Goal: Task Accomplishment & Management: Use online tool/utility

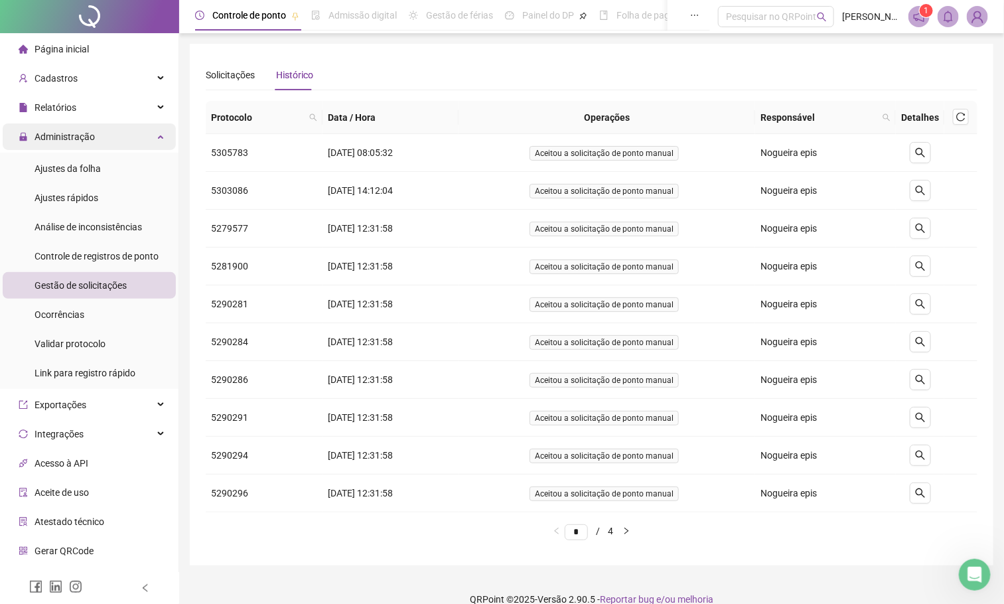
click at [84, 142] on span "Administração" at bounding box center [57, 136] width 76 height 27
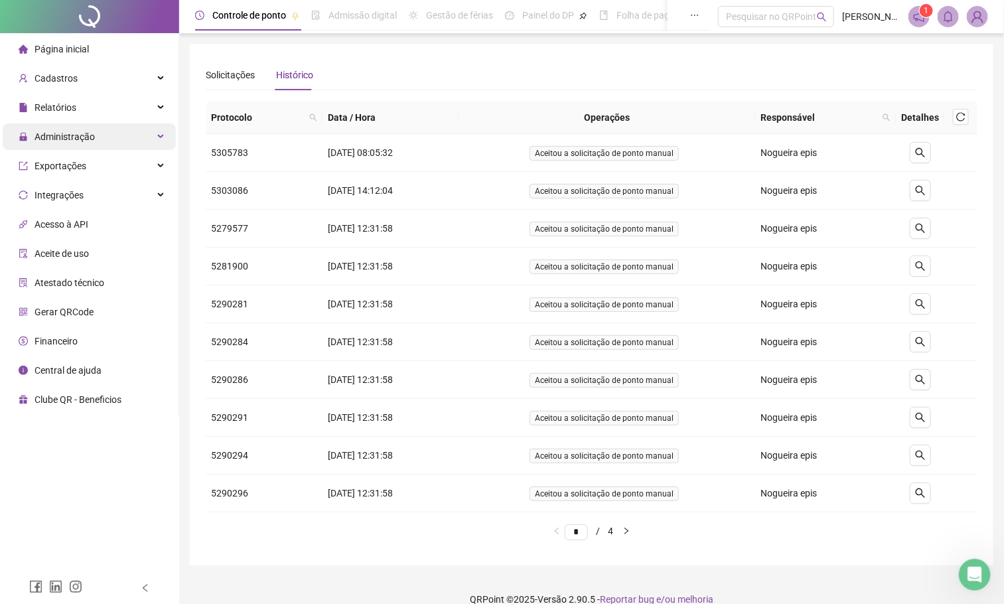
drag, startPoint x: 121, startPoint y: 129, endPoint x: 127, endPoint y: 134, distance: 7.6
click at [127, 130] on div "Administração" at bounding box center [89, 136] width 173 height 27
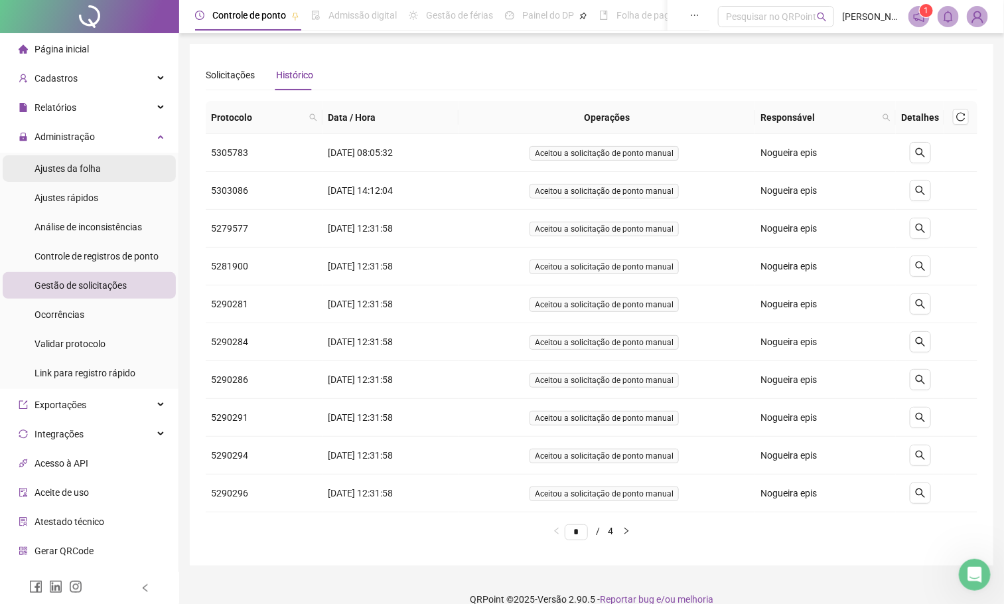
click at [84, 178] on div "Ajustes da folha" at bounding box center [68, 168] width 66 height 27
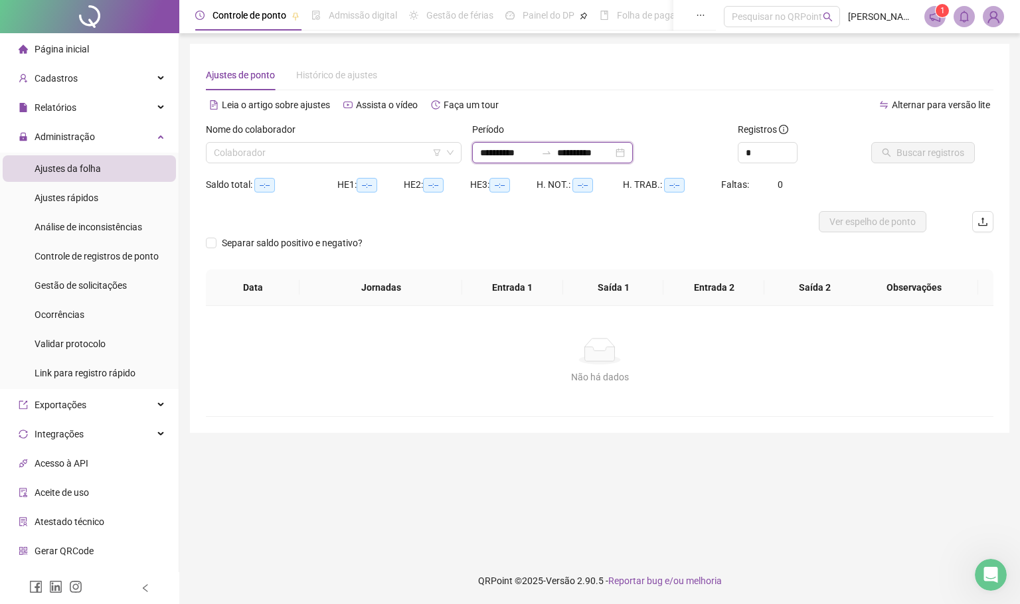
click at [506, 156] on input "**********" at bounding box center [508, 152] width 56 height 15
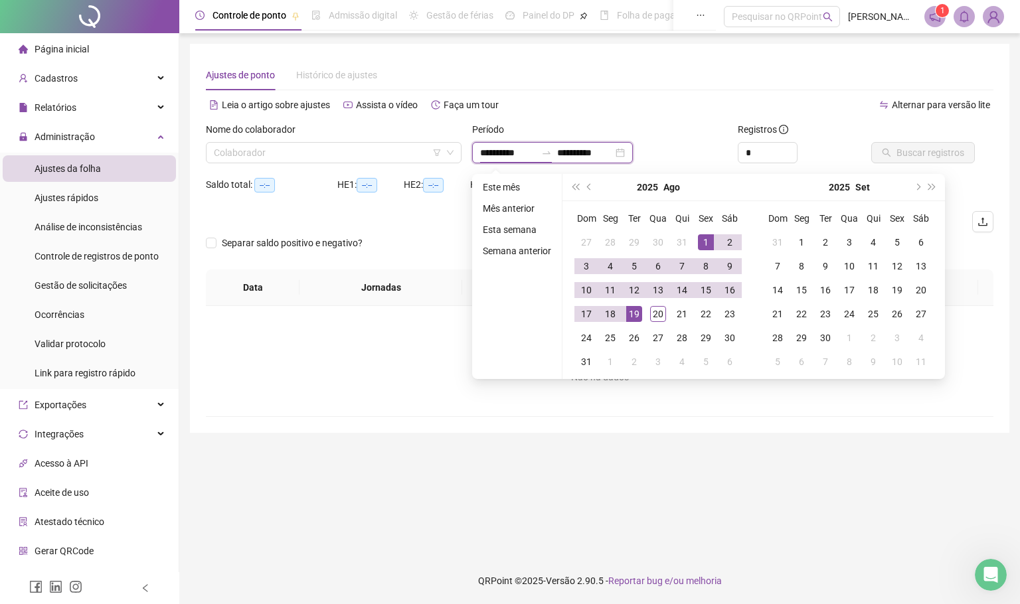
type input "**********"
click at [584, 185] on button "prev-year" at bounding box center [589, 187] width 15 height 27
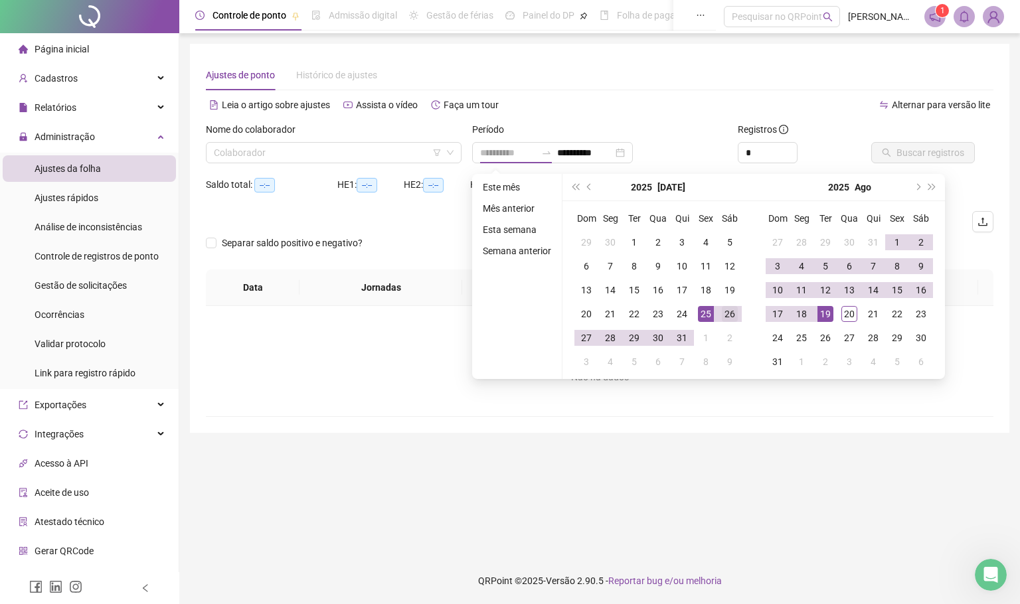
type input "**********"
click at [722, 315] on div "26" at bounding box center [730, 314] width 16 height 16
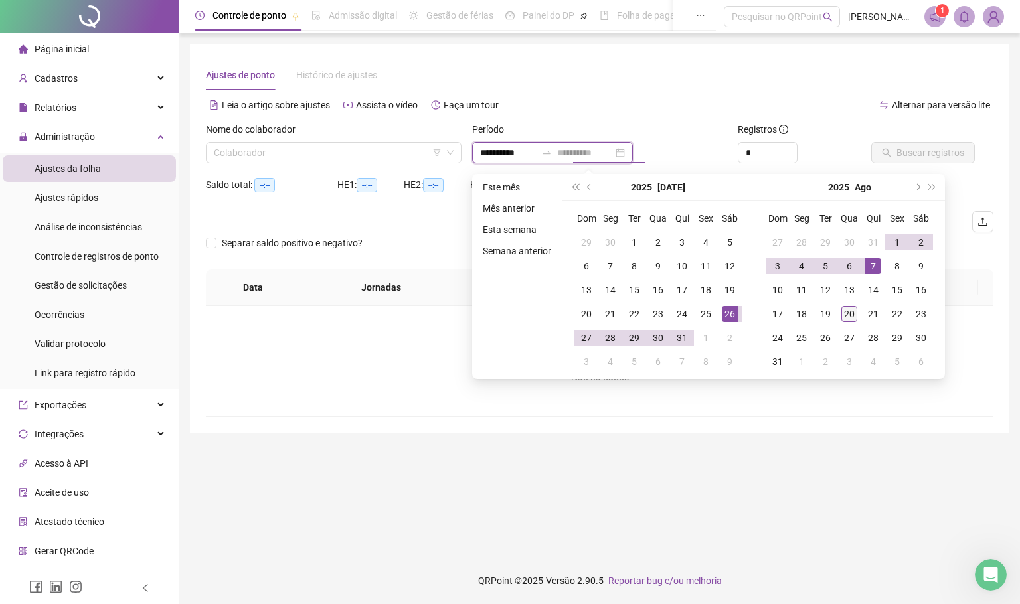
type input "**********"
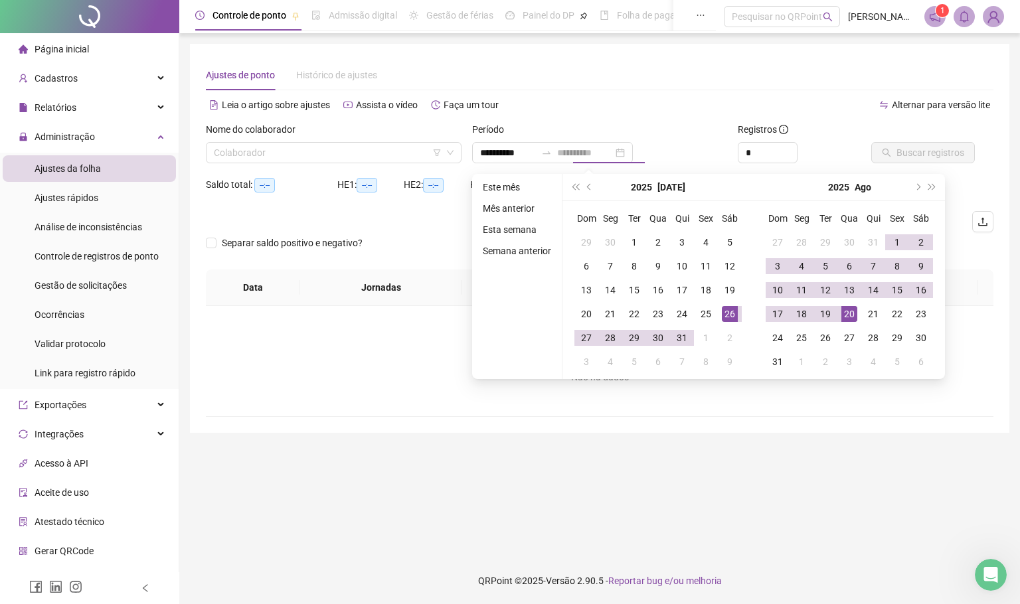
click at [853, 315] on div "20" at bounding box center [849, 314] width 16 height 16
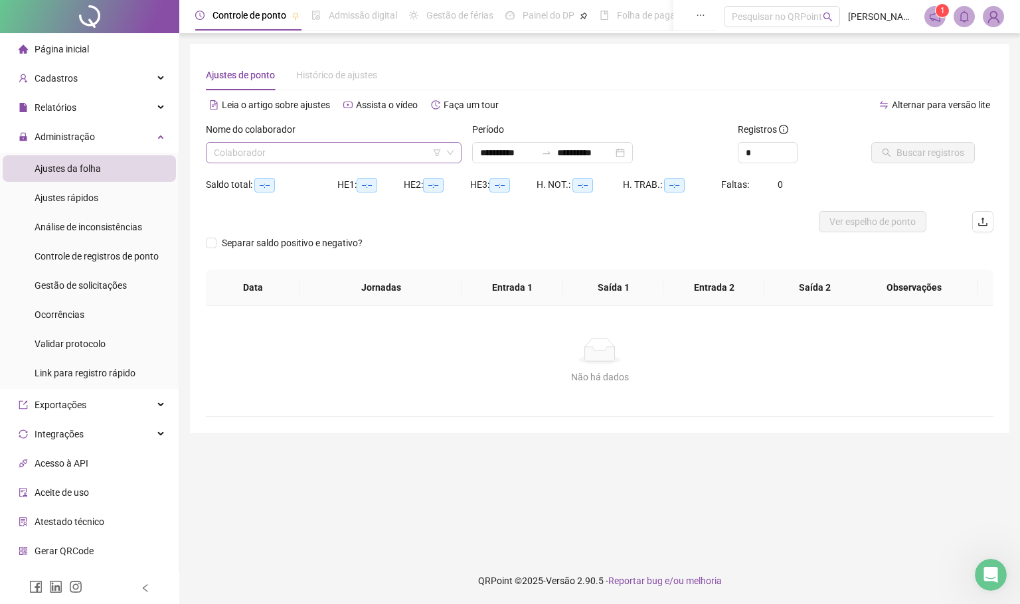
click at [379, 147] on div "Colaborador" at bounding box center [334, 152] width 256 height 21
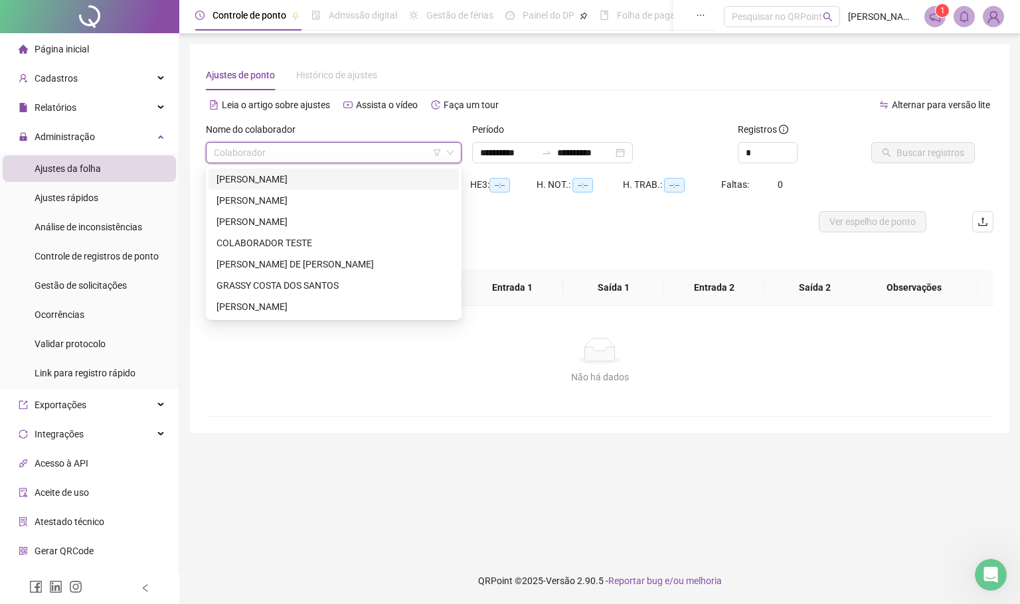
click at [250, 176] on div "[PERSON_NAME]" at bounding box center [333, 179] width 234 height 15
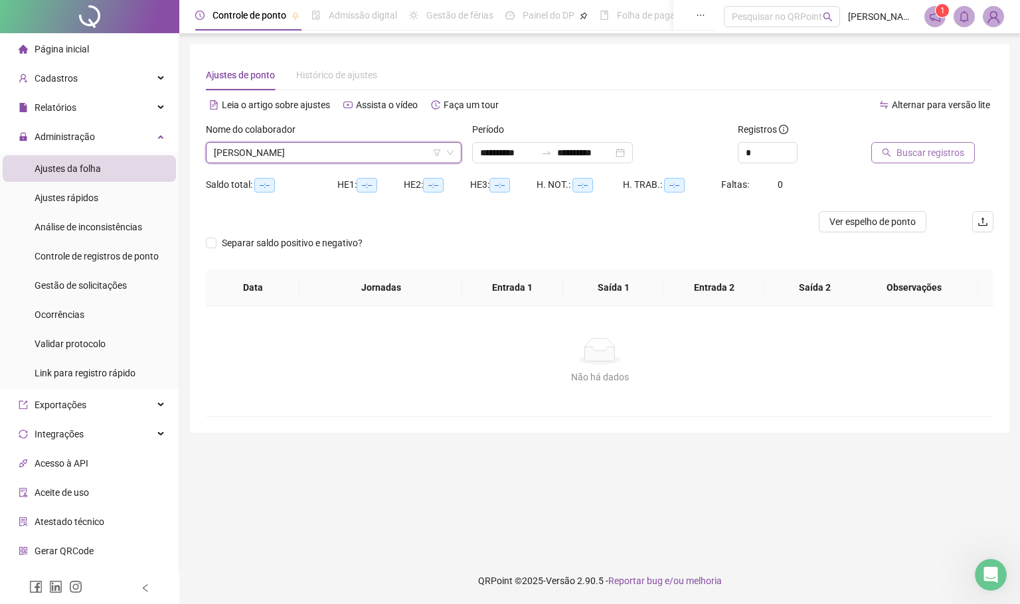
click at [882, 156] on icon "search" at bounding box center [886, 152] width 9 height 9
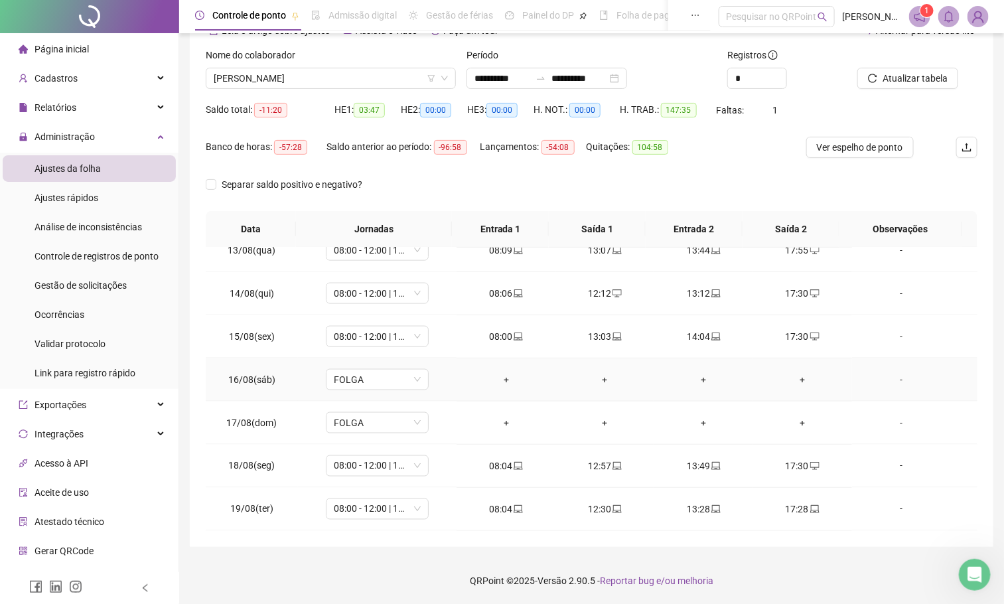
scroll to position [747, 0]
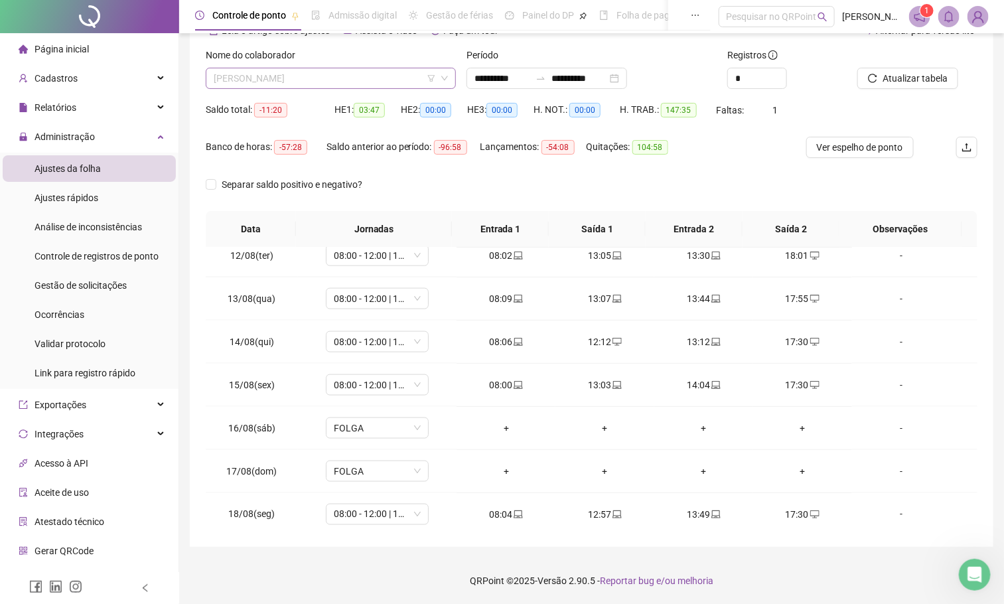
click at [401, 76] on span "[PERSON_NAME]" at bounding box center [331, 78] width 234 height 20
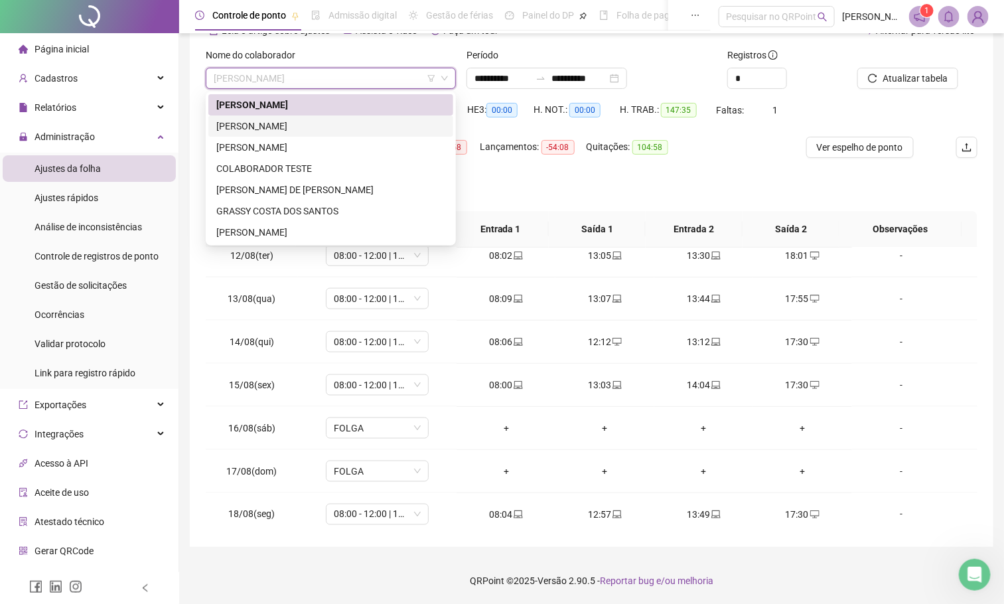
click at [295, 124] on div "[PERSON_NAME]" at bounding box center [330, 126] width 229 height 15
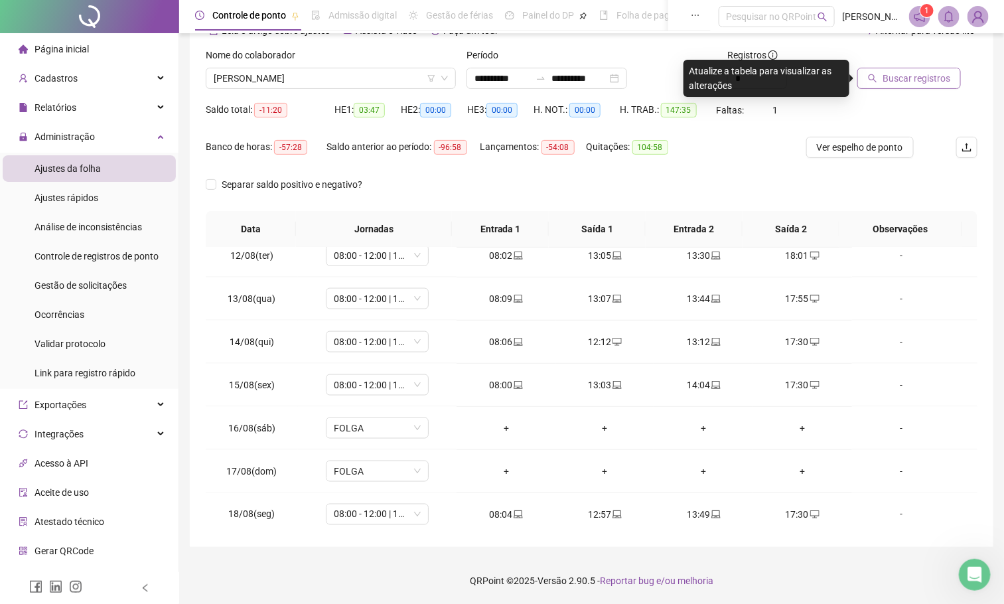
click at [892, 82] on span "Buscar registros" at bounding box center [917, 78] width 68 height 15
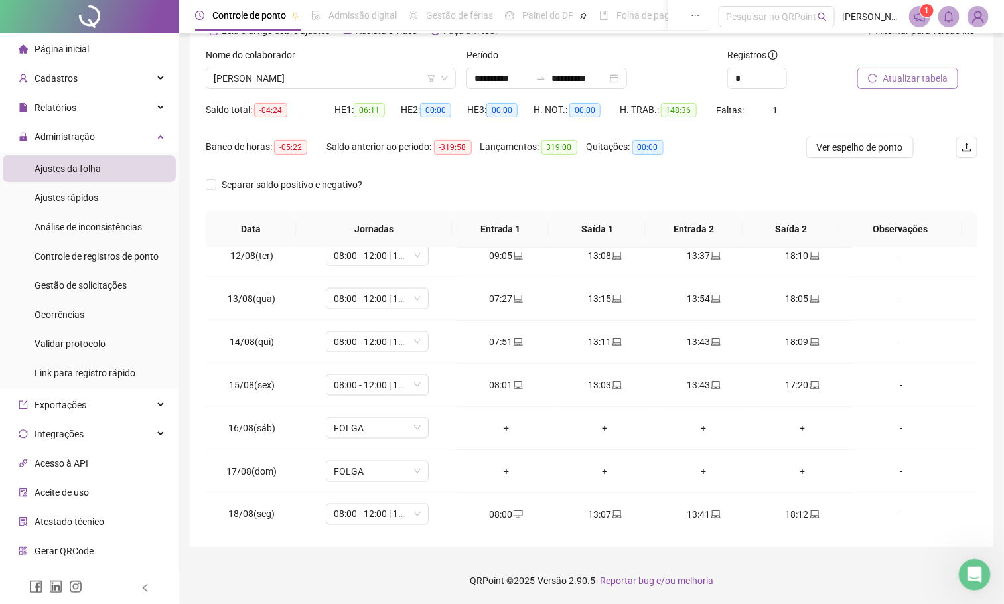
click at [892, 82] on span "Atualizar tabela" at bounding box center [915, 78] width 65 height 15
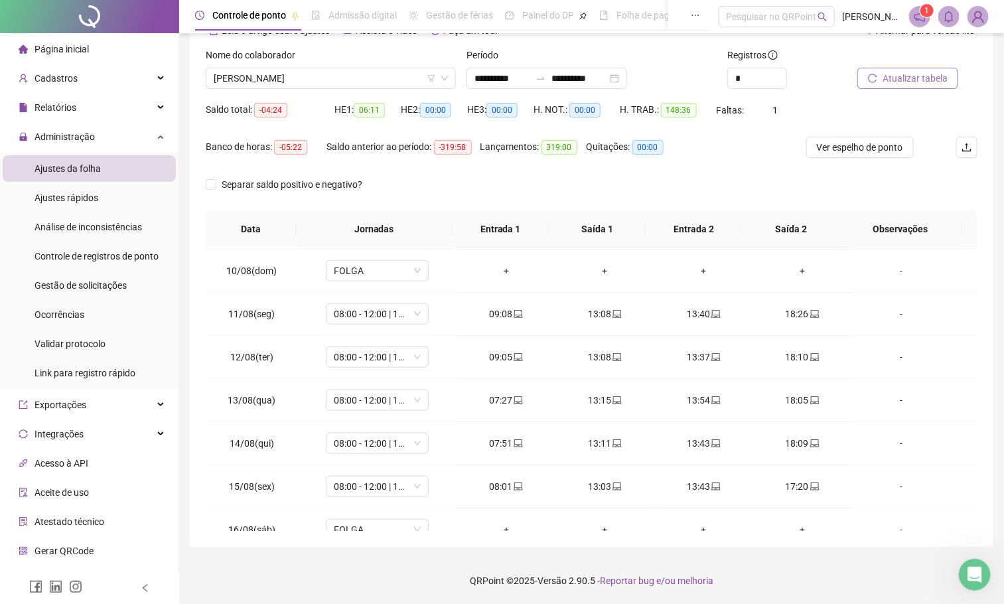
scroll to position [846, 0]
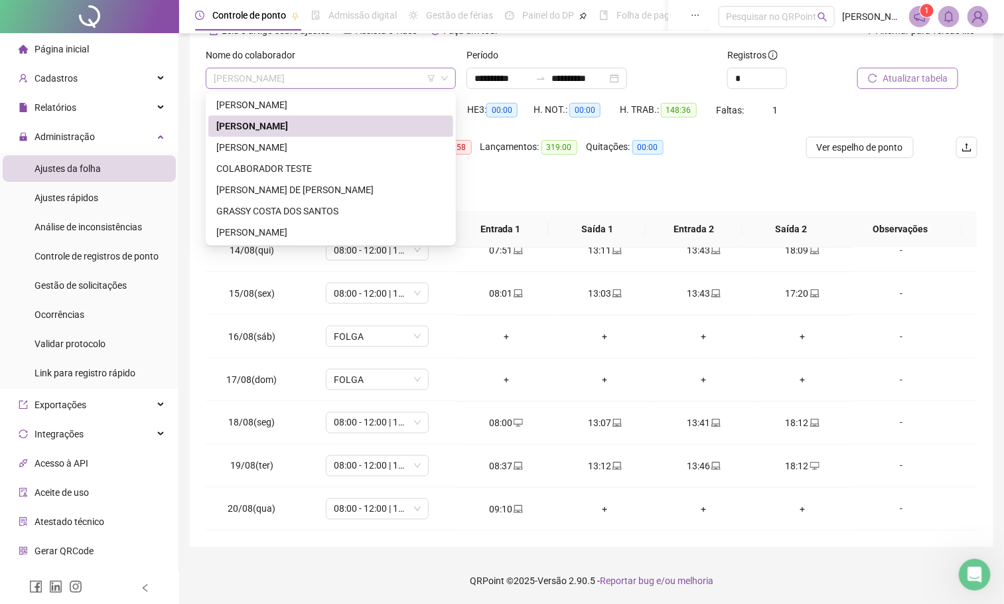
click at [381, 78] on span "[PERSON_NAME]" at bounding box center [331, 78] width 234 height 20
drag, startPoint x: 251, startPoint y: 147, endPoint x: 341, endPoint y: 147, distance: 89.6
click at [251, 147] on div "[PERSON_NAME]" at bounding box center [330, 147] width 229 height 15
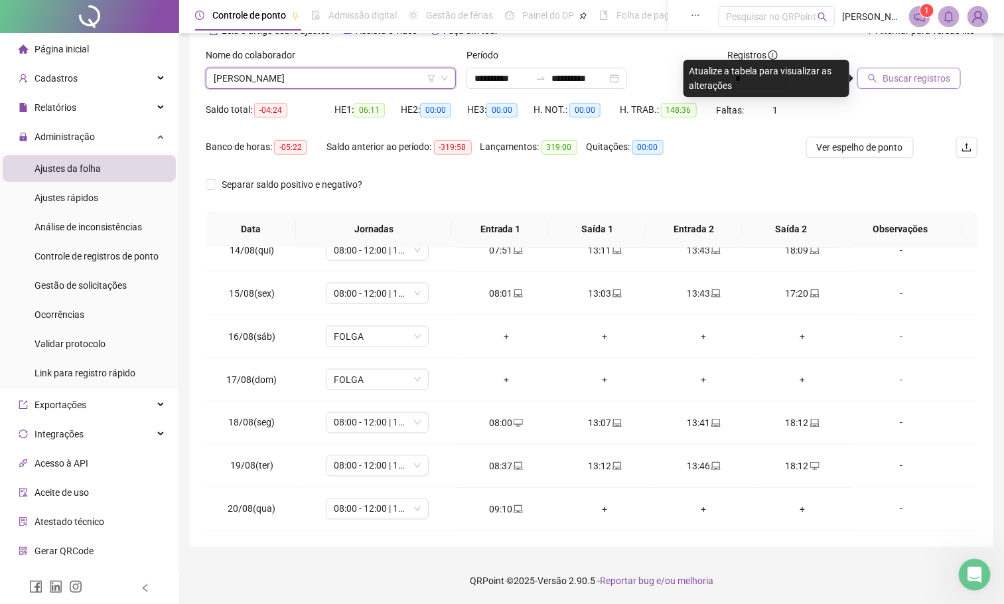
click at [882, 86] on button "Buscar registros" at bounding box center [910, 78] width 104 height 21
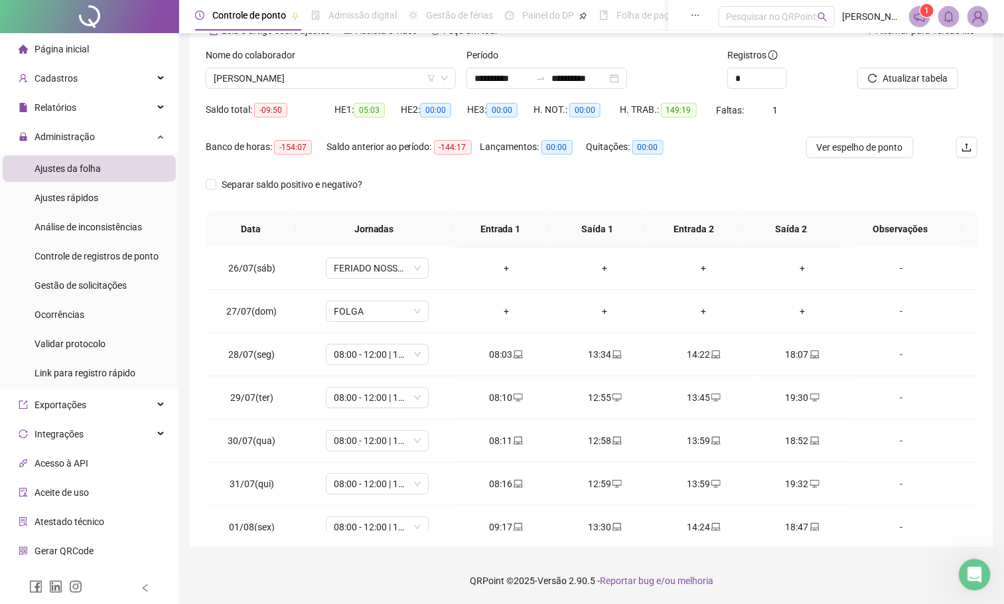
scroll to position [0, 0]
drag, startPoint x: 985, startPoint y: 564, endPoint x: 1655, endPoint y: 846, distance: 726.8
click at [988, 562] on div "Abertura do Messenger da Intercom" at bounding box center [973, 573] width 44 height 44
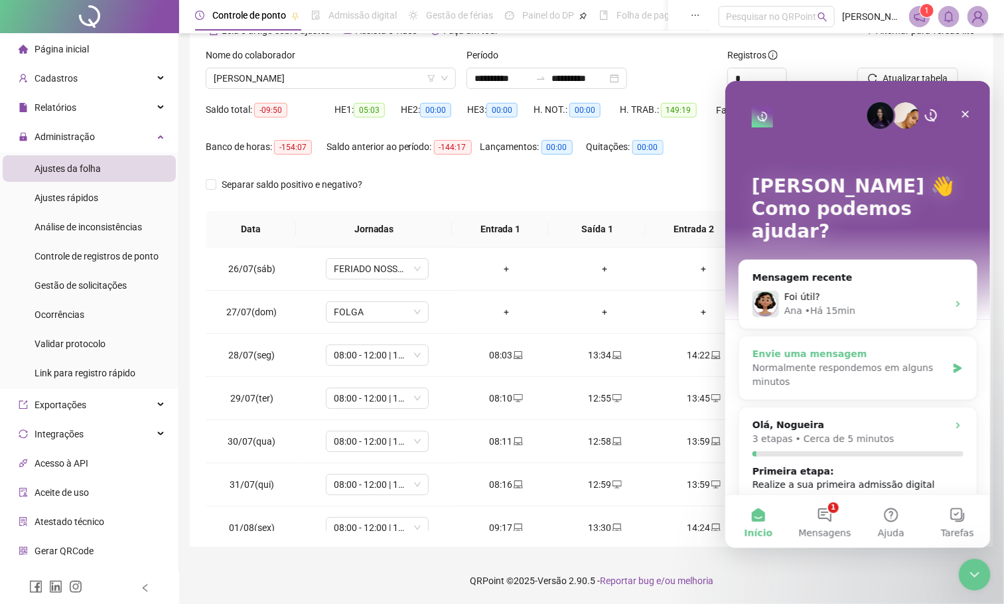
click at [806, 360] on div "Normalmente respondemos em alguns minutos" at bounding box center [849, 374] width 194 height 28
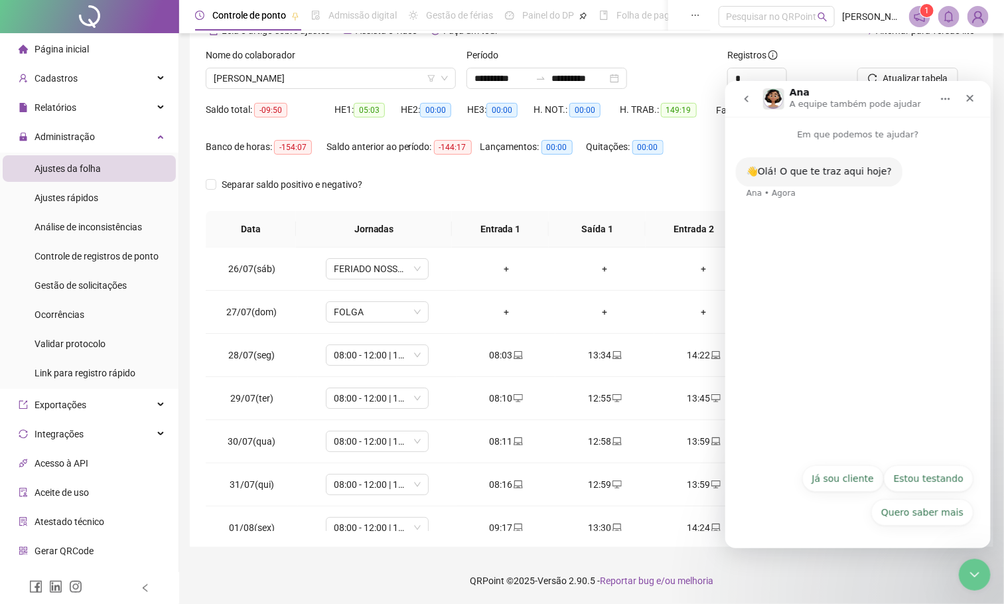
drag, startPoint x: 776, startPoint y: 228, endPoint x: 778, endPoint y: 238, distance: 10.2
click at [776, 230] on div "👋Olá! O que te traz aqui hoje? Ana • Agora" at bounding box center [858, 298] width 266 height 315
click at [845, 479] on button "Já sou cliente" at bounding box center [843, 478] width 82 height 27
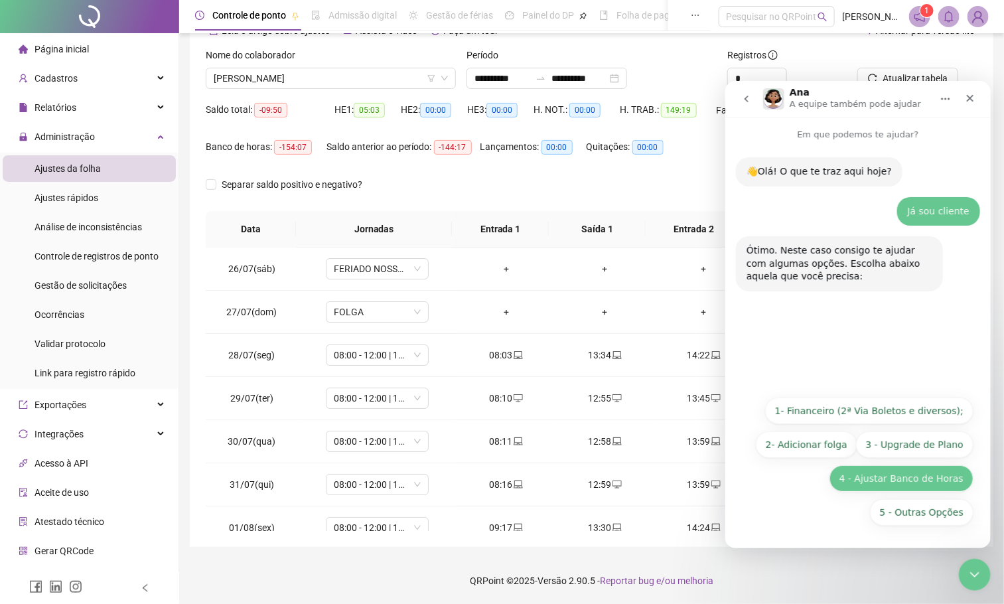
click at [933, 481] on button "4 - Ajustar Banco de Horas" at bounding box center [901, 478] width 144 height 27
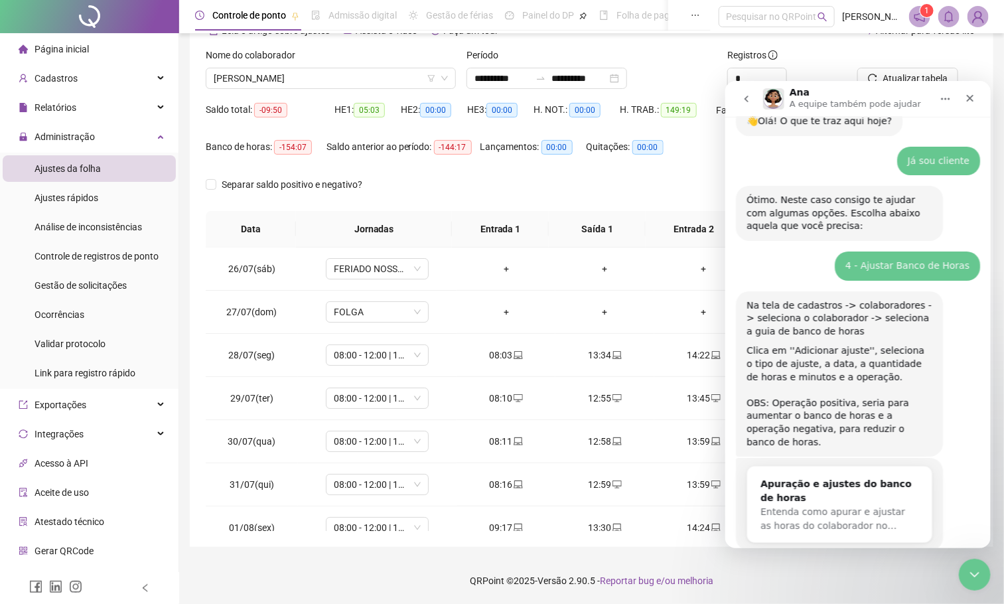
scroll to position [114, 0]
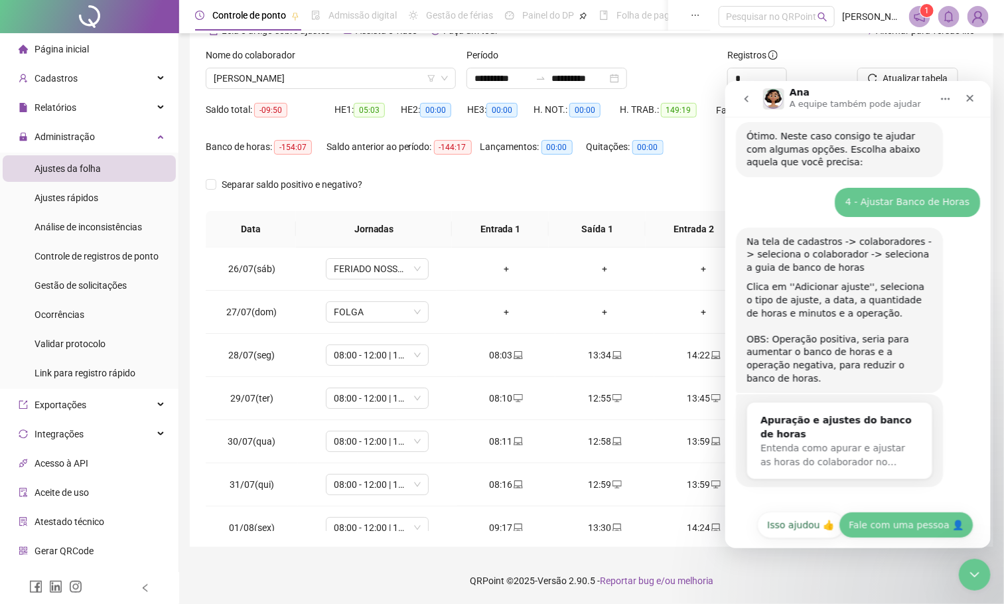
click at [895, 511] on button "Fale com uma pessoa 👤" at bounding box center [905, 524] width 135 height 27
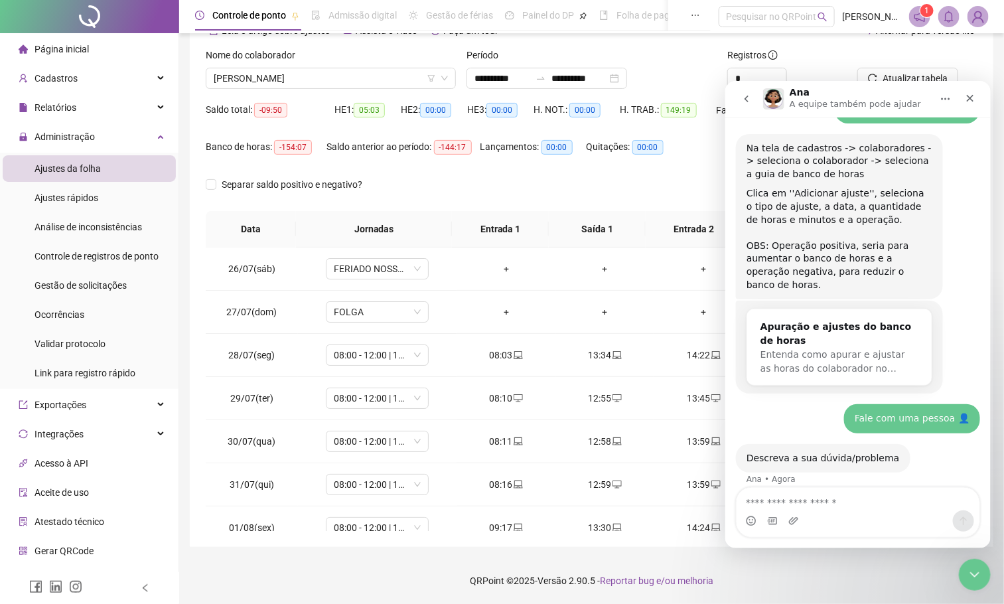
scroll to position [268, 0]
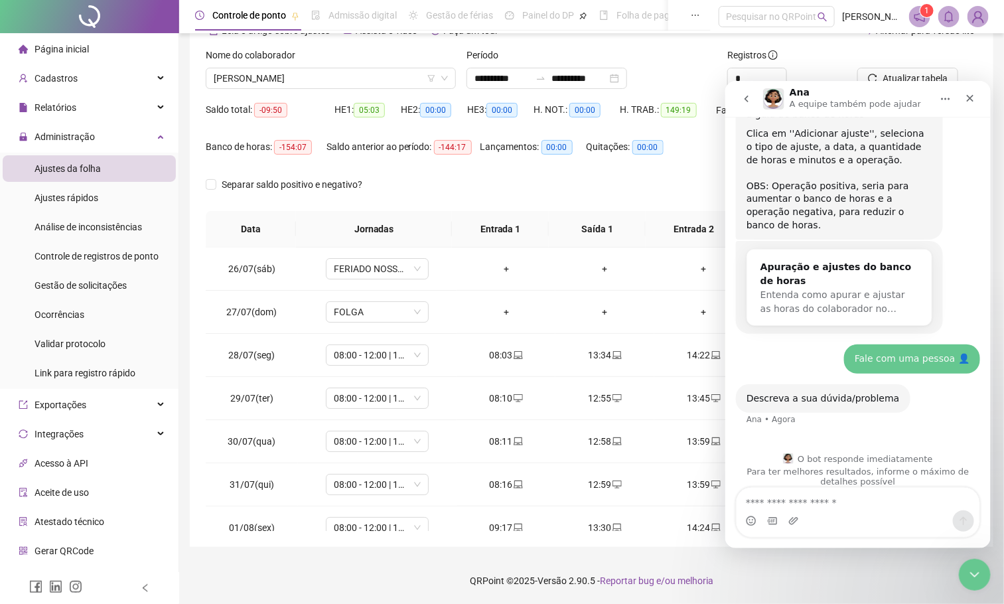
click at [793, 499] on textarea "Envie uma mensagem..." at bounding box center [857, 498] width 243 height 23
type textarea "**********"
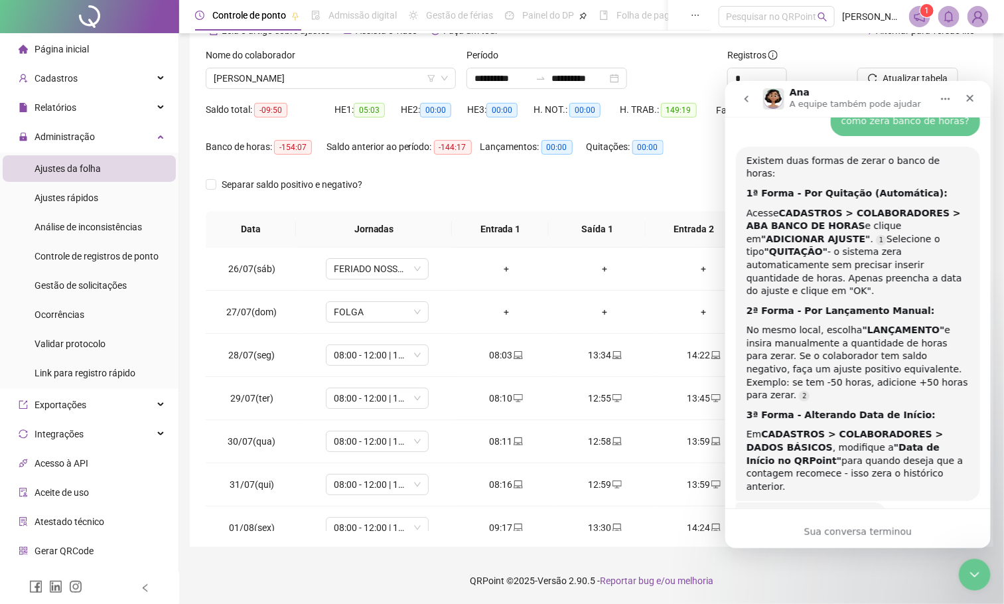
scroll to position [0, 0]
